Goal: Information Seeking & Learning: Learn about a topic

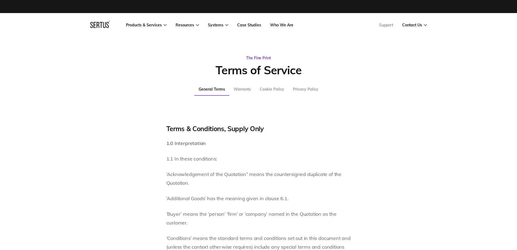
click at [313, 89] on div "Privacy Policy" at bounding box center [306, 89] width 26 height 5
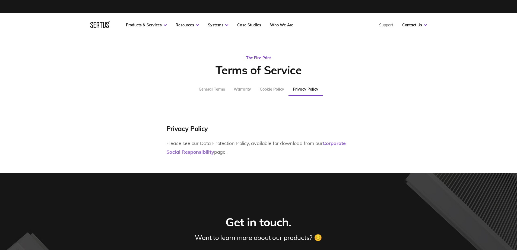
click at [334, 142] on link "Corporate Social Responsibility" at bounding box center [257, 147] width 180 height 15
click at [306, 88] on div "Privacy Policy" at bounding box center [306, 89] width 26 height 5
click at [281, 90] on div "Cookie Policy" at bounding box center [272, 89] width 24 height 5
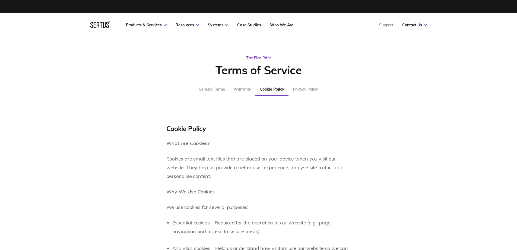
click at [303, 89] on div "Privacy Policy" at bounding box center [306, 89] width 26 height 5
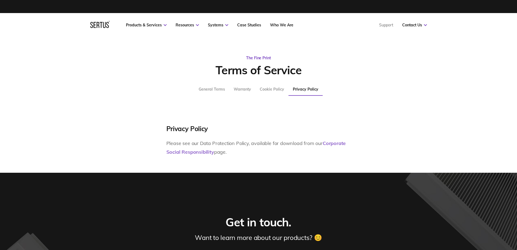
click at [337, 143] on link "Corporate Social Responsibility" at bounding box center [257, 147] width 180 height 15
drag, startPoint x: 247, startPoint y: 151, endPoint x: 168, endPoint y: 130, distance: 81.4
click at [168, 130] on div "Privacy Policy Please see our Data Protection Policy, available for download fr…" at bounding box center [259, 140] width 185 height 32
click at [168, 130] on div "Privacy Policy" at bounding box center [188, 128] width 42 height 9
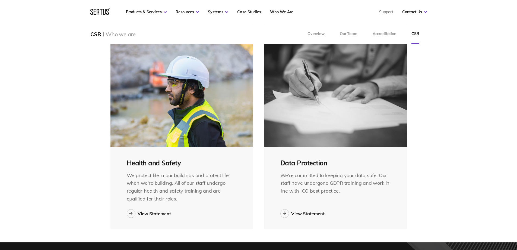
scroll to position [779, 0]
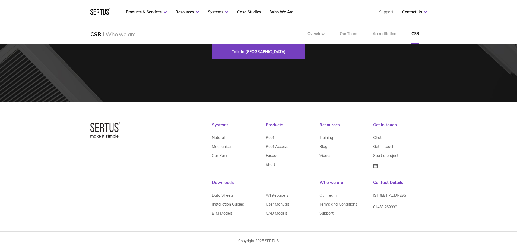
drag, startPoint x: 203, startPoint y: 185, endPoint x: 196, endPoint y: 119, distance: 65.9
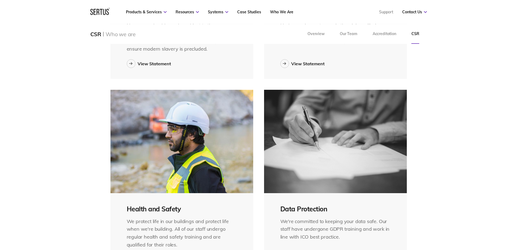
scroll to position [0, 0]
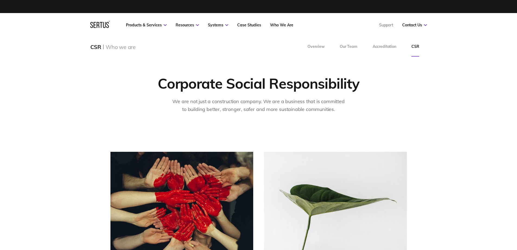
drag, startPoint x: 184, startPoint y: 91, endPoint x: 183, endPoint y: 88, distance: 3.4
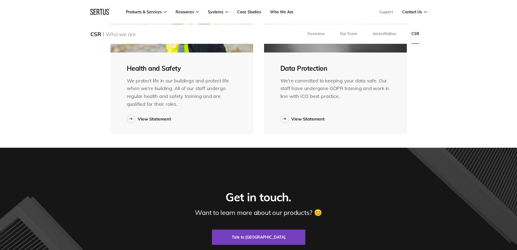
scroll to position [625, 0]
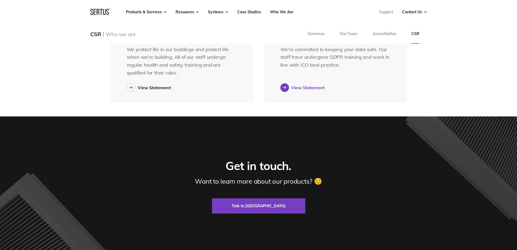
click at [302, 88] on div "View Statement" at bounding box center [307, 87] width 33 height 5
